Goal: Task Accomplishment & Management: Manage account settings

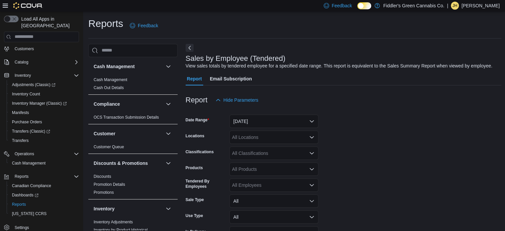
click at [492, 5] on p "[PERSON_NAME]" at bounding box center [480, 6] width 38 height 8
click at [456, 63] on span "Sign Out" at bounding box center [457, 63] width 18 height 7
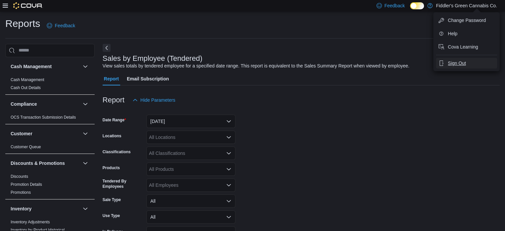
click at [456, 63] on span "Sign Out" at bounding box center [457, 63] width 18 height 7
